Goal: Task Accomplishment & Management: Complete application form

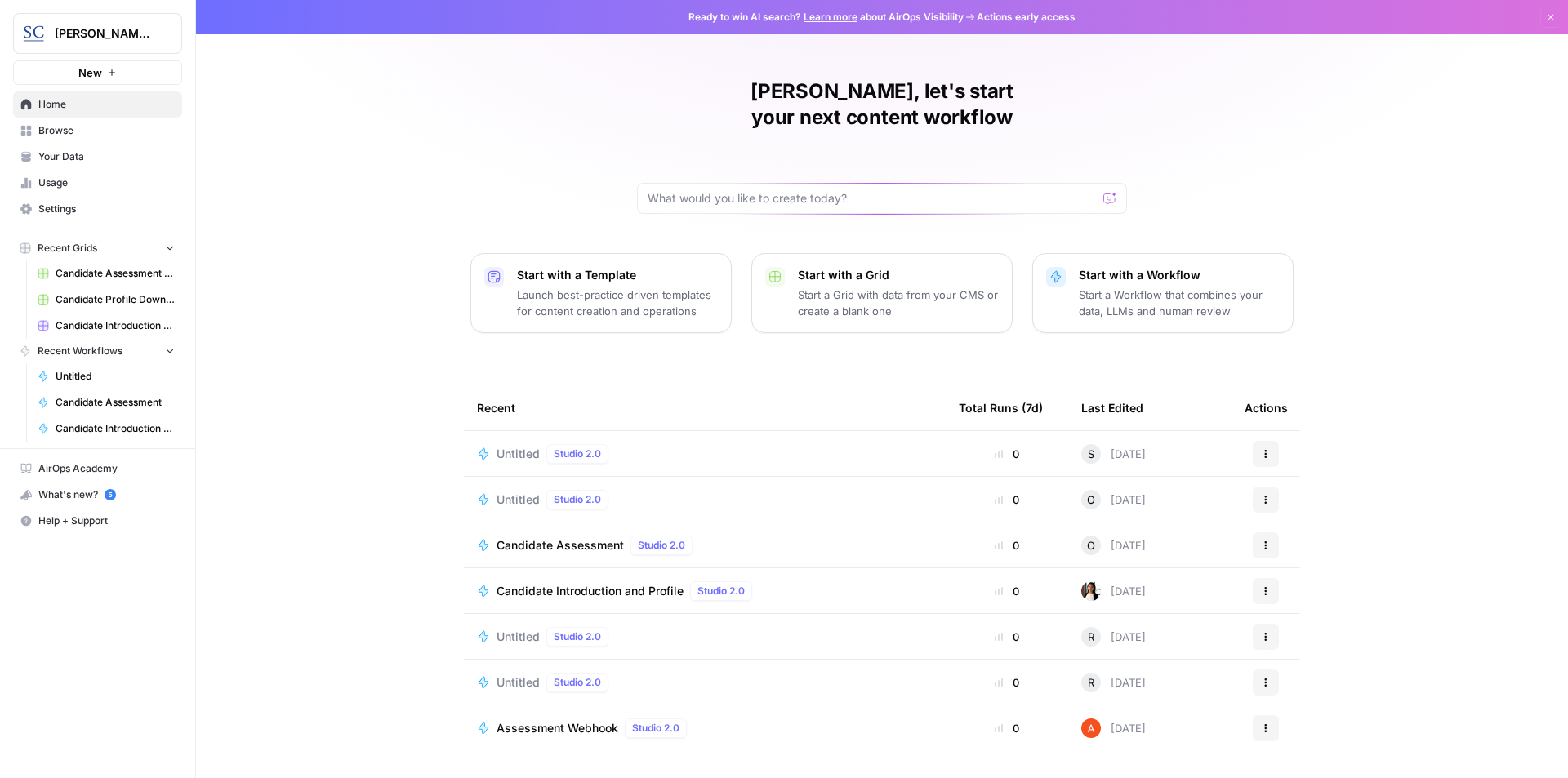
click at [584, 583] on span "Candidate Introduction and Profile" at bounding box center [590, 591] width 187 height 16
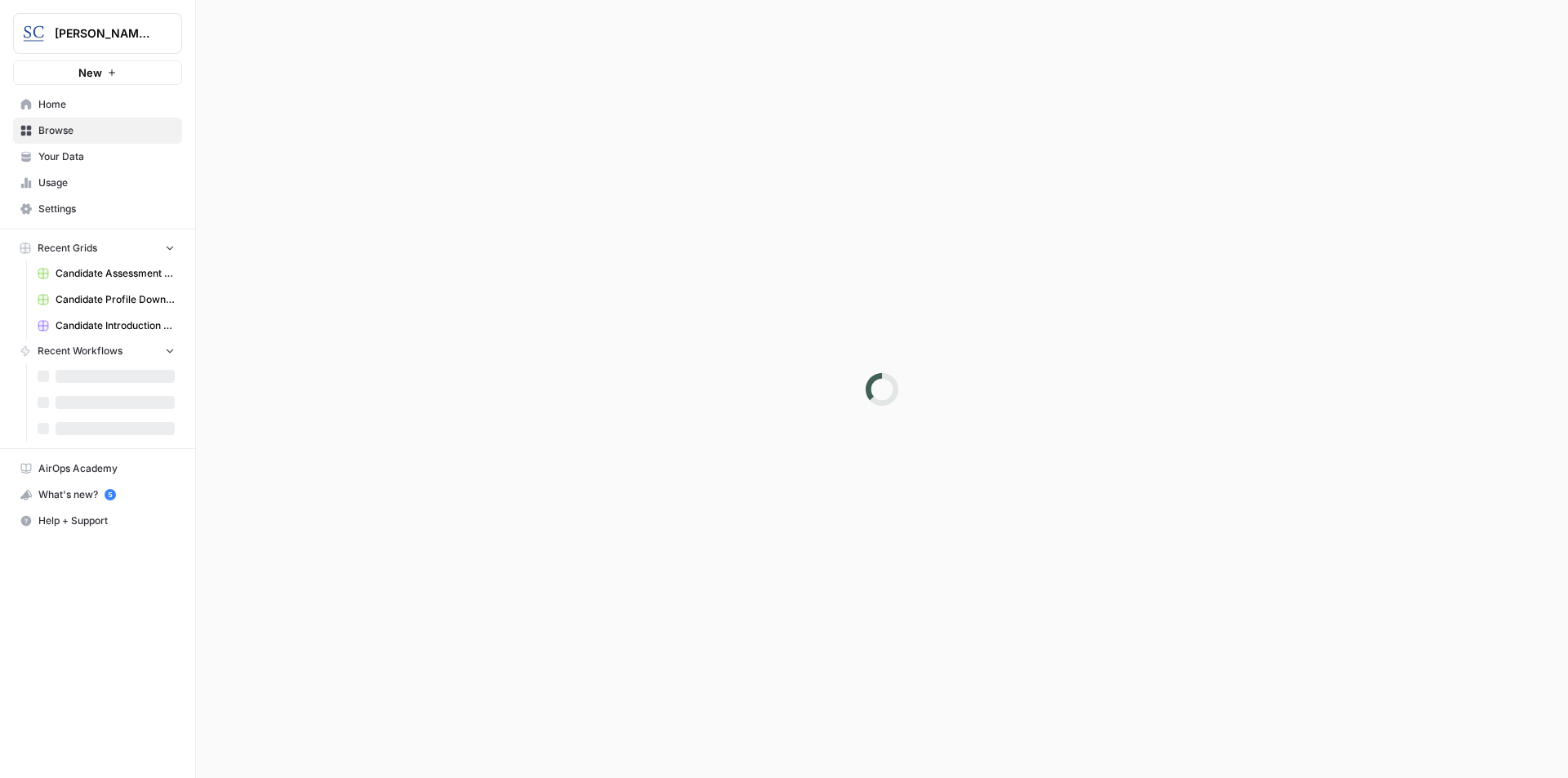
click at [584, 564] on div at bounding box center [882, 389] width 1372 height 778
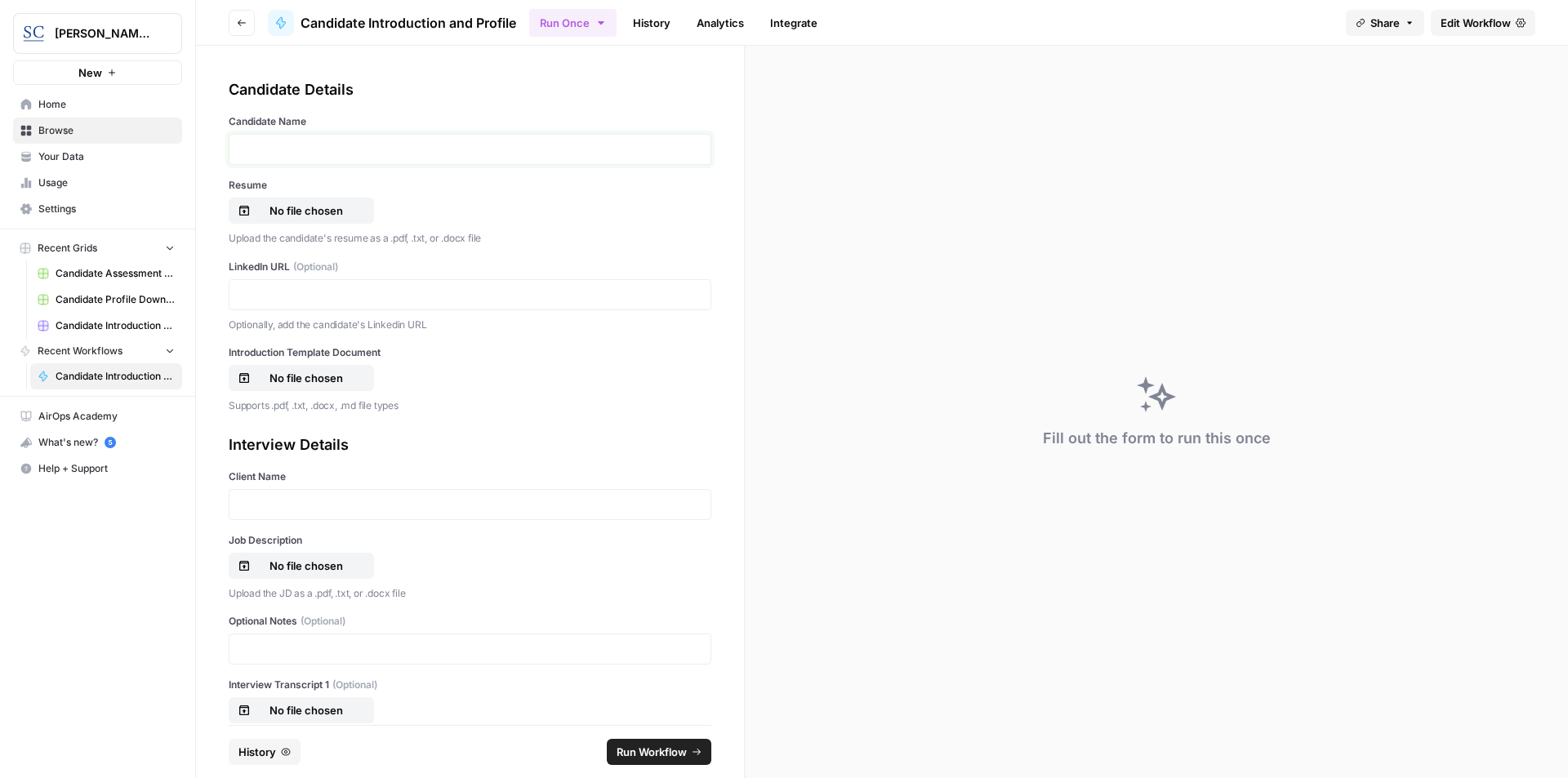
click at [314, 147] on p at bounding box center [470, 149] width 461 height 16
click at [298, 207] on p "No file chosen" at bounding box center [306, 210] width 104 height 16
